Goal: Transaction & Acquisition: Purchase product/service

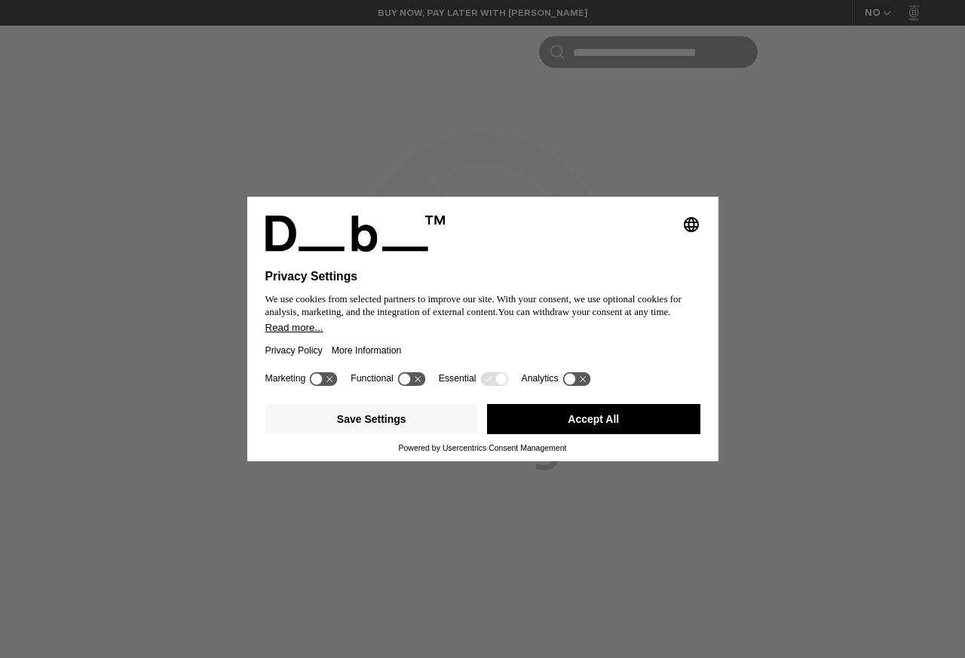
click at [582, 422] on button "Accept All" at bounding box center [593, 419] width 213 height 30
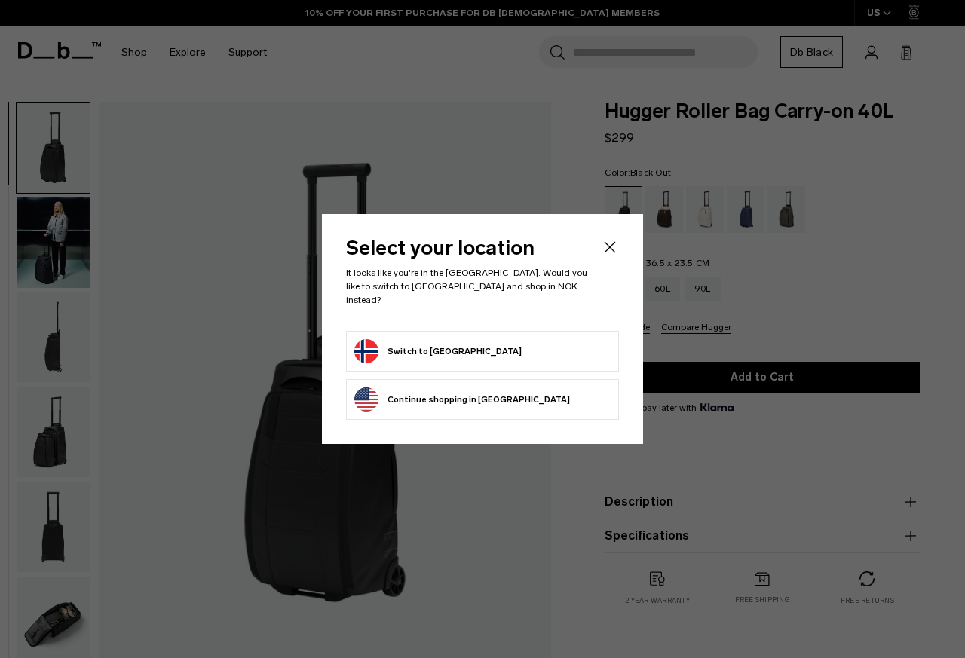
click at [626, 54] on div at bounding box center [482, 329] width 965 height 658
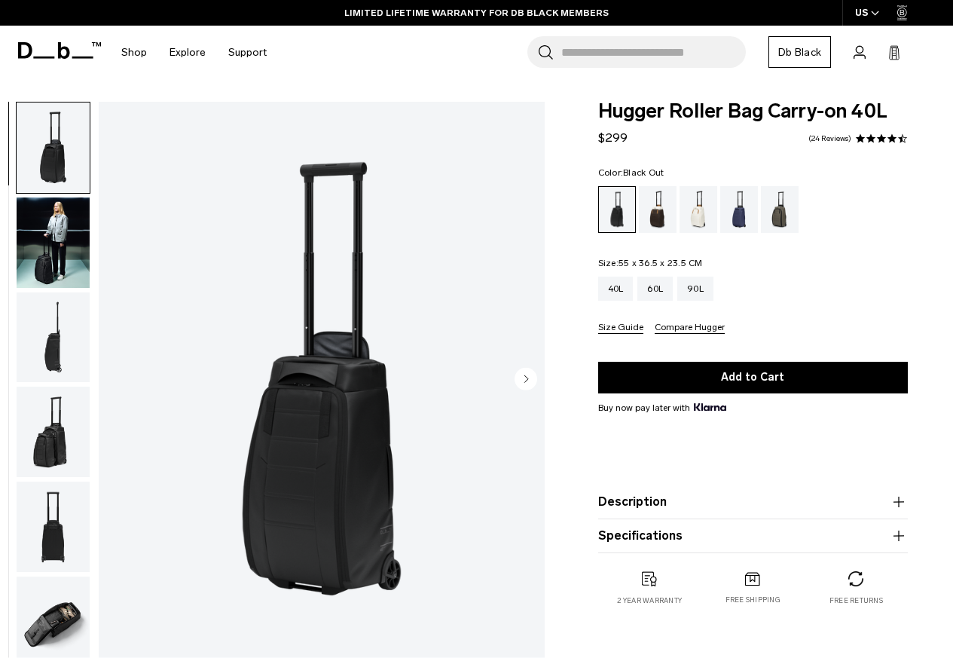
click at [63, 636] on img "button" at bounding box center [53, 622] width 73 height 90
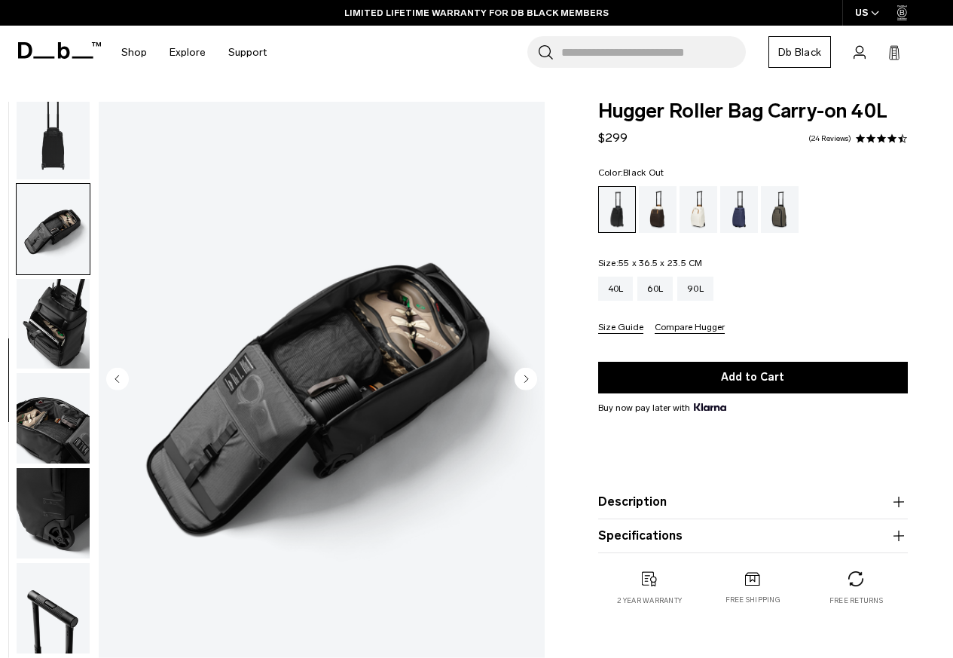
scroll to position [473, 0]
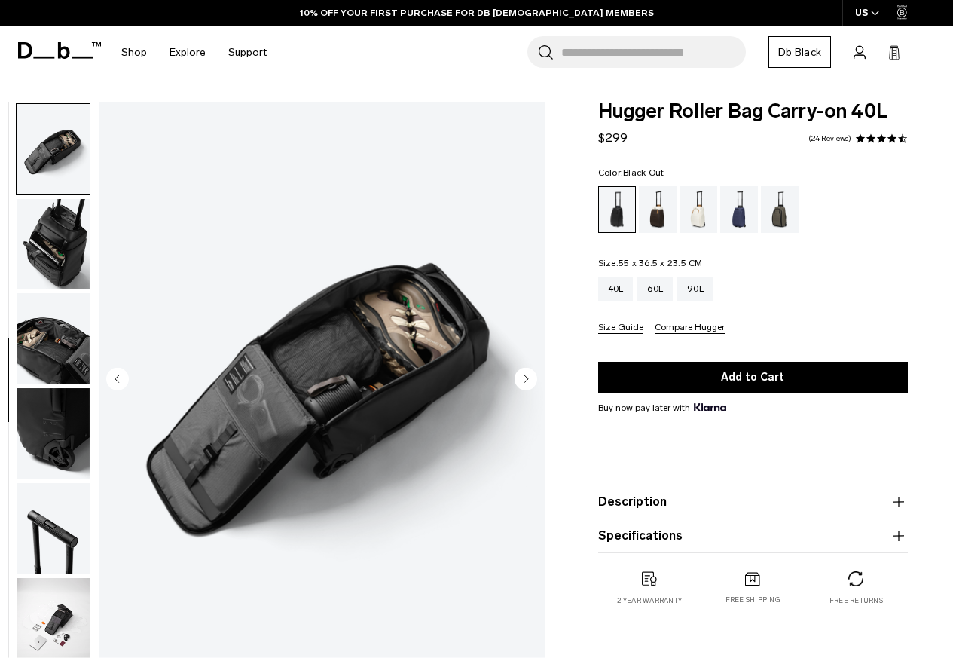
click at [58, 503] on img "button" at bounding box center [53, 528] width 73 height 90
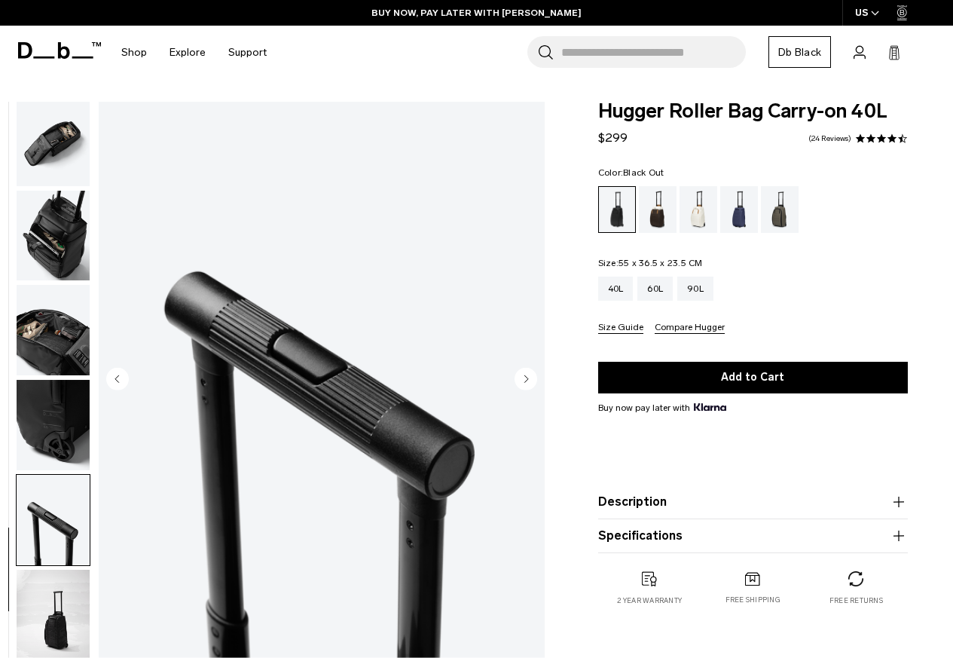
click at [59, 259] on img "button" at bounding box center [53, 236] width 73 height 90
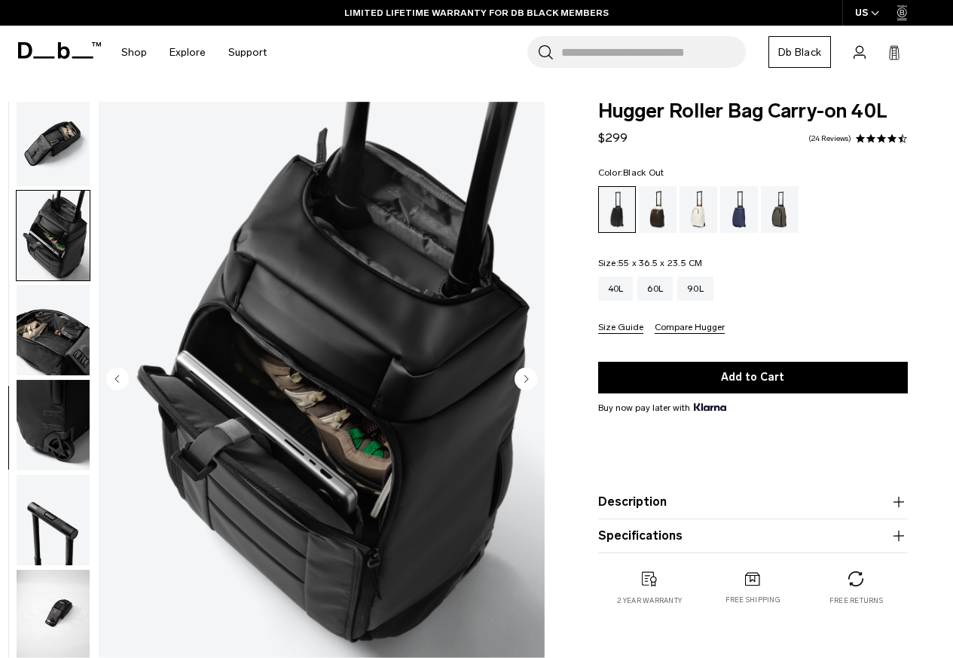
click at [45, 139] on img "button" at bounding box center [53, 141] width 73 height 90
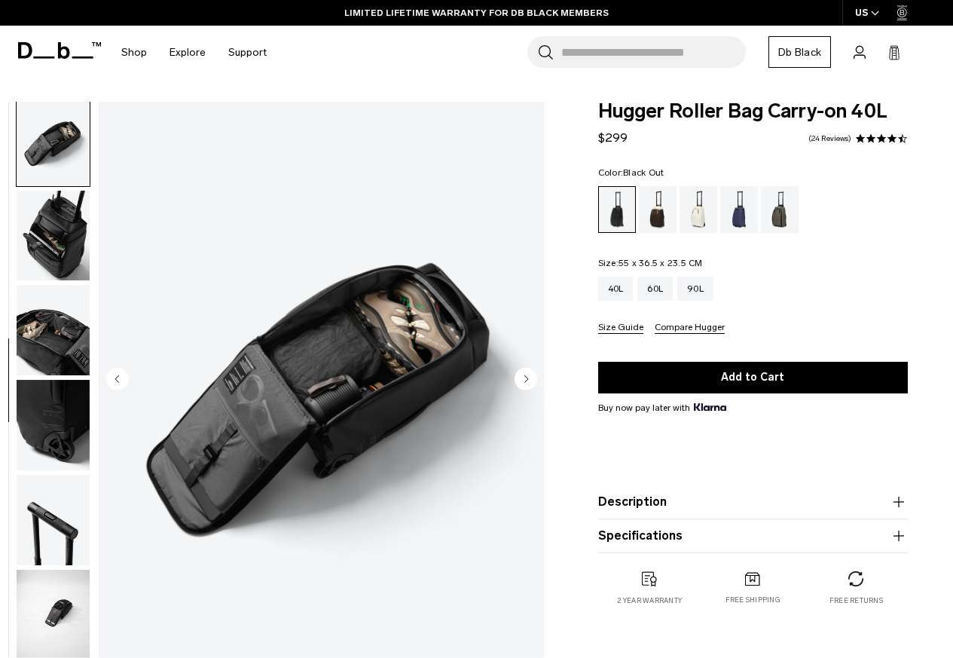
scroll to position [473, 0]
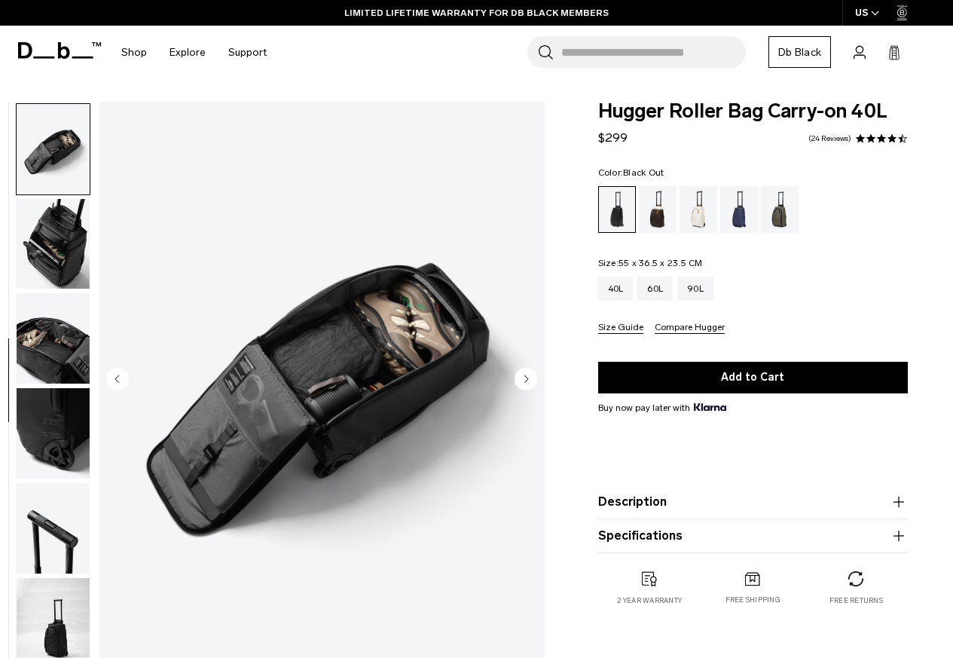
click at [691, 207] on div "Oatmilk" at bounding box center [699, 209] width 38 height 47
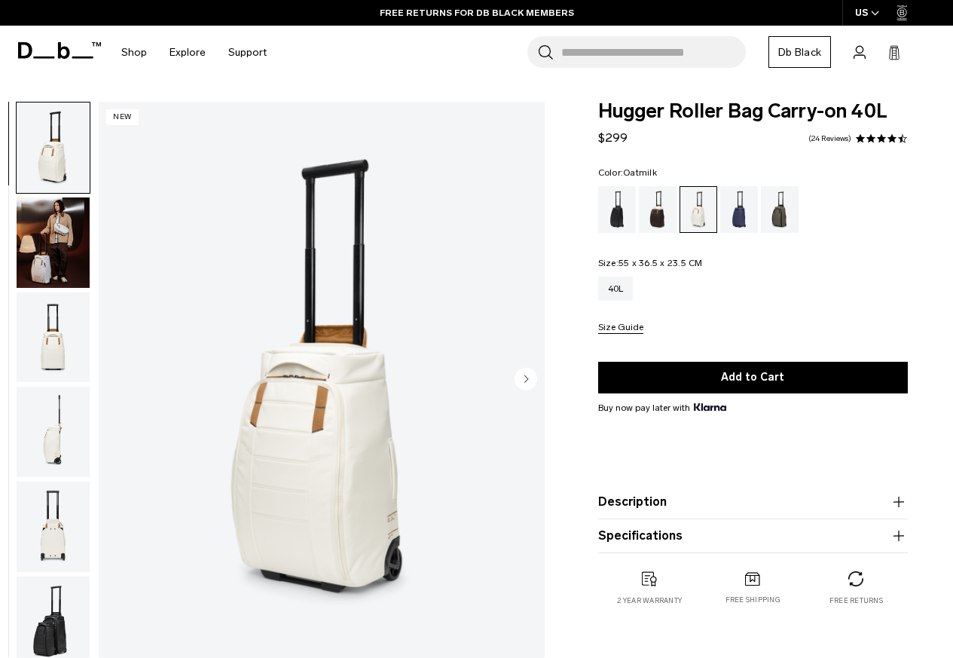
click at [53, 237] on img "button" at bounding box center [53, 242] width 73 height 90
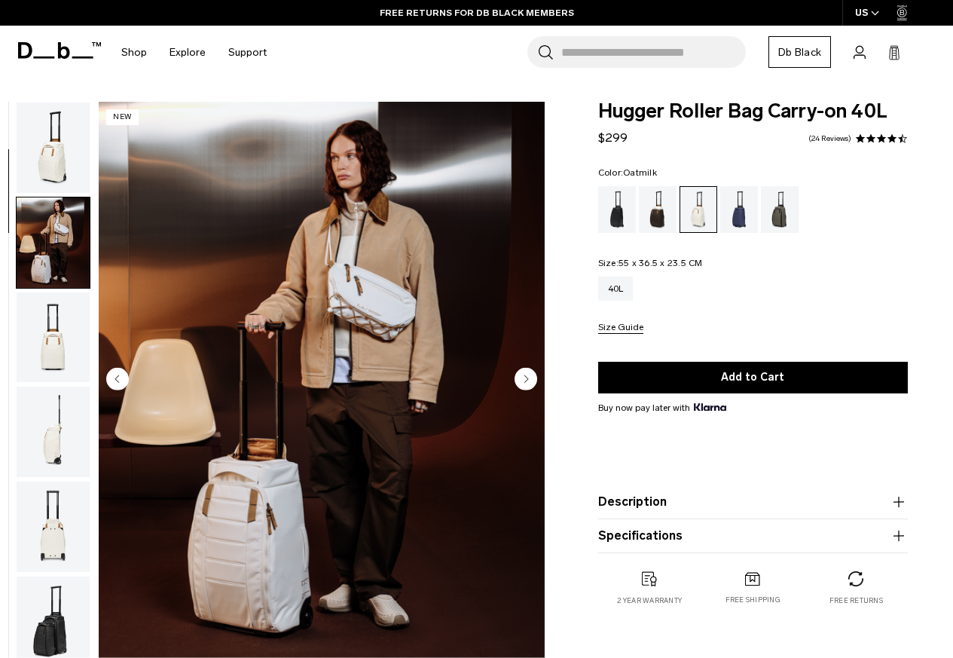
scroll to position [95, 0]
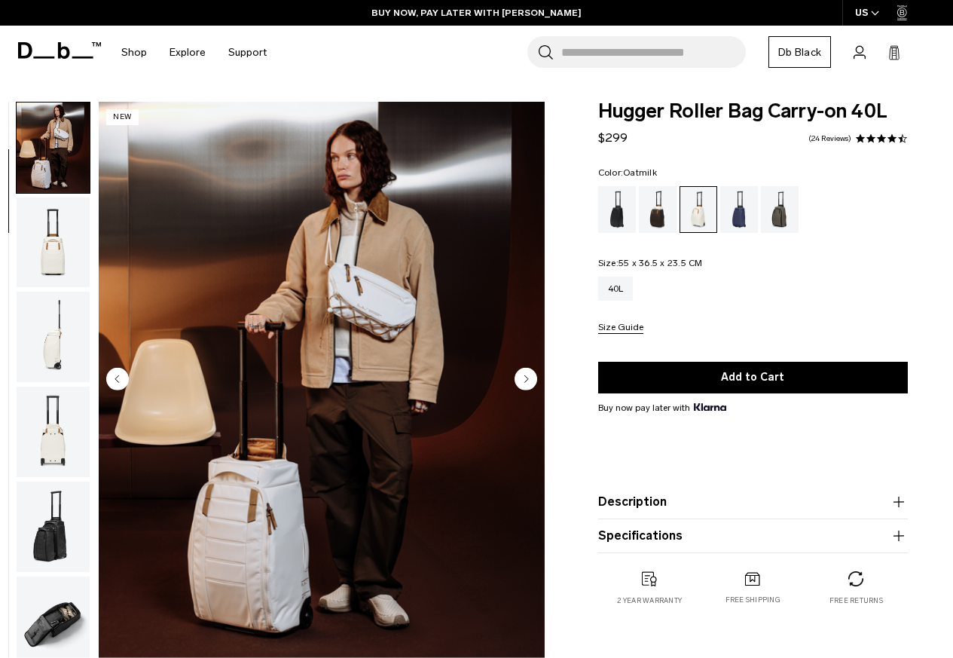
click at [47, 632] on img "button" at bounding box center [53, 622] width 73 height 90
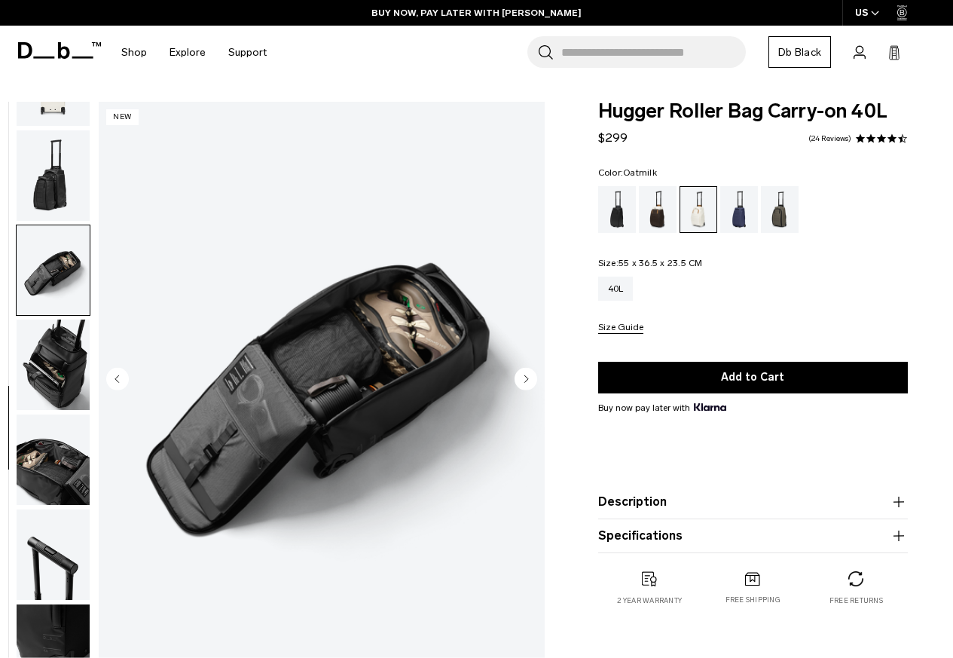
scroll to position [481, 0]
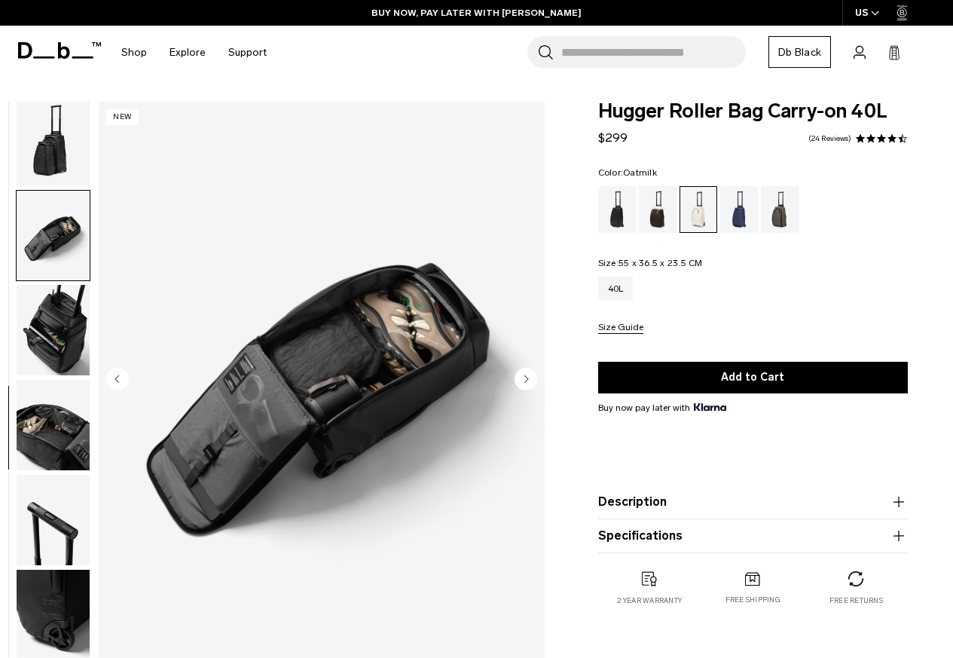
click at [739, 203] on div "Blue Hour" at bounding box center [740, 209] width 38 height 47
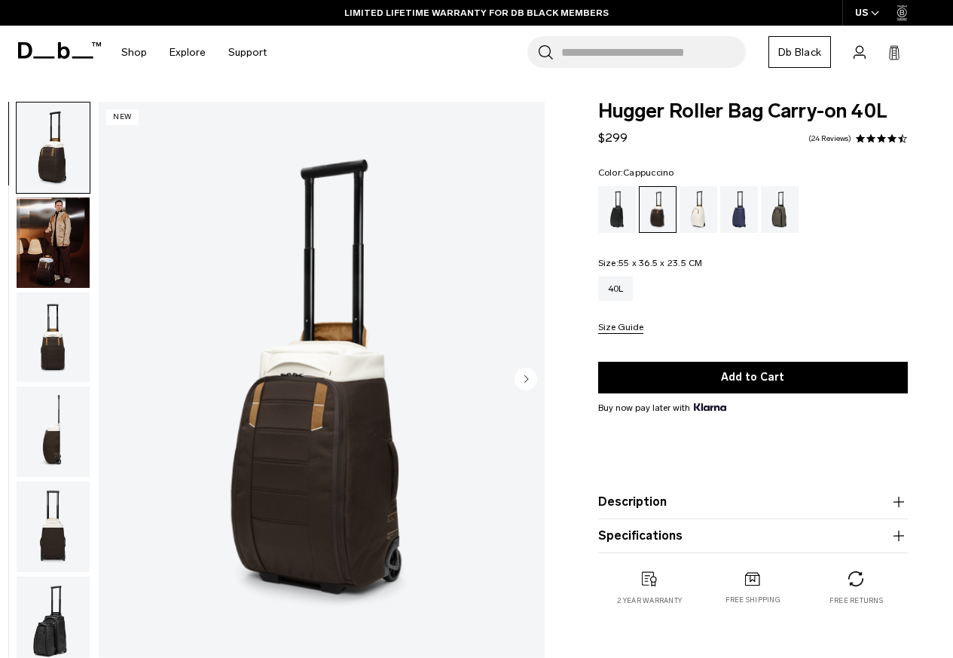
click at [49, 581] on img "button" at bounding box center [53, 622] width 73 height 90
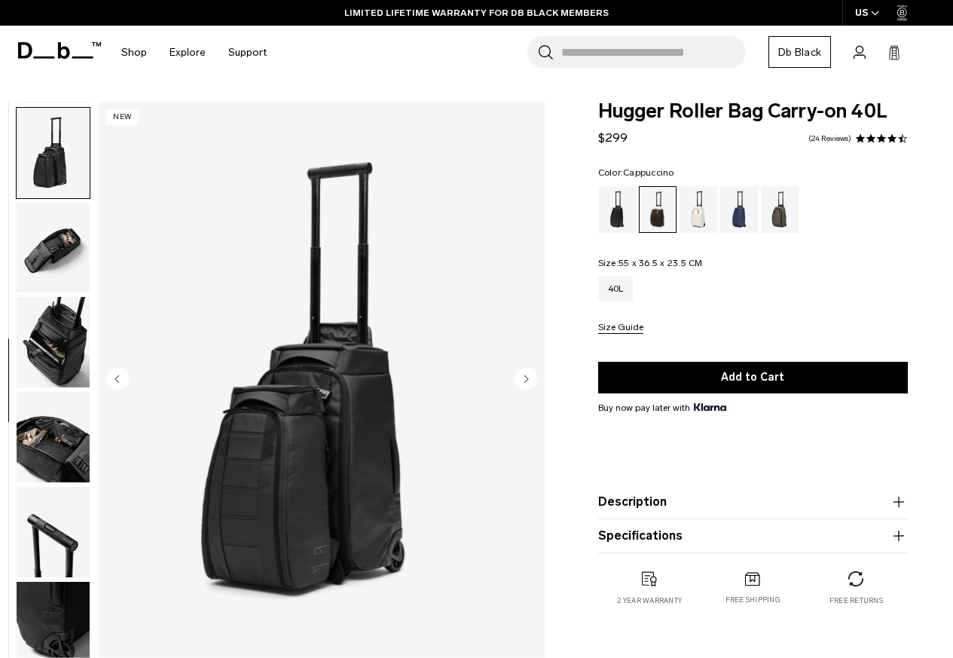
scroll to position [473, 0]
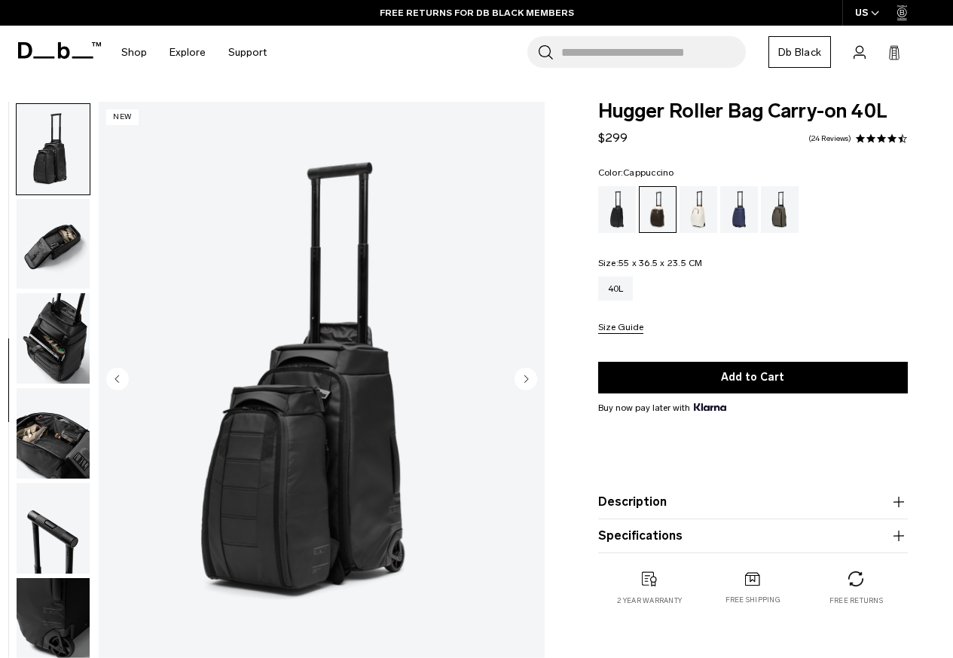
click at [50, 253] on img "button" at bounding box center [53, 244] width 73 height 90
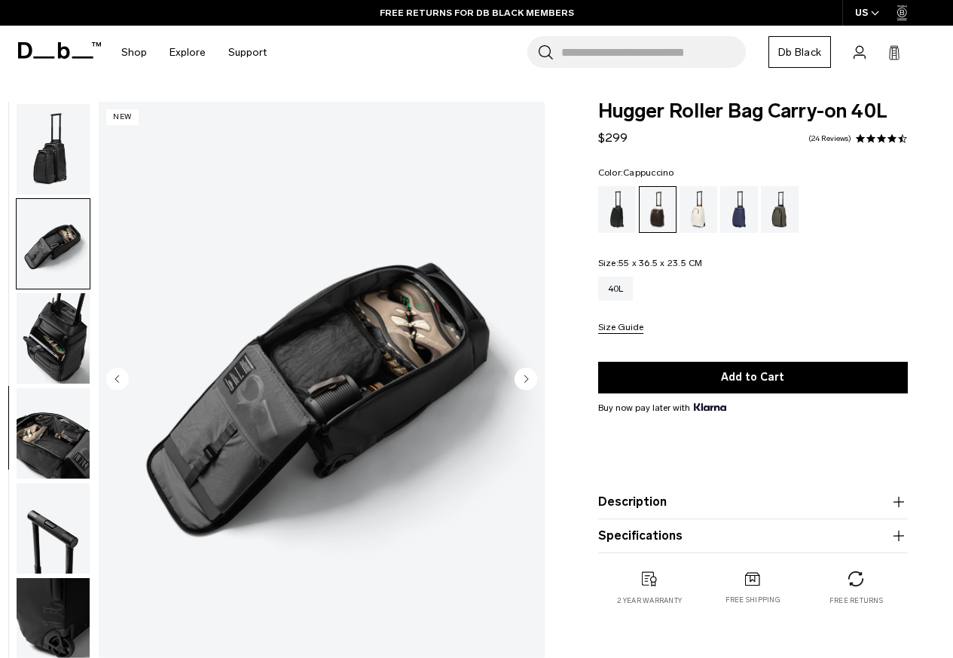
scroll to position [481, 0]
